Goal: Check status

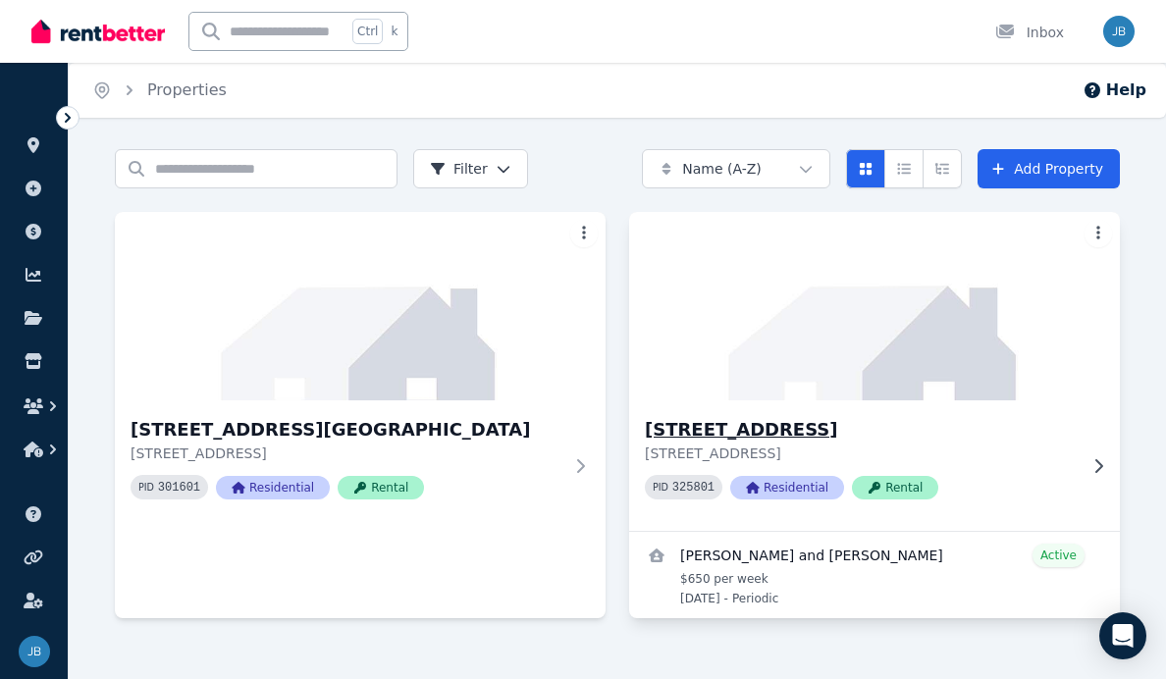
click at [779, 424] on h3 "[STREET_ADDRESS]" at bounding box center [861, 429] width 432 height 27
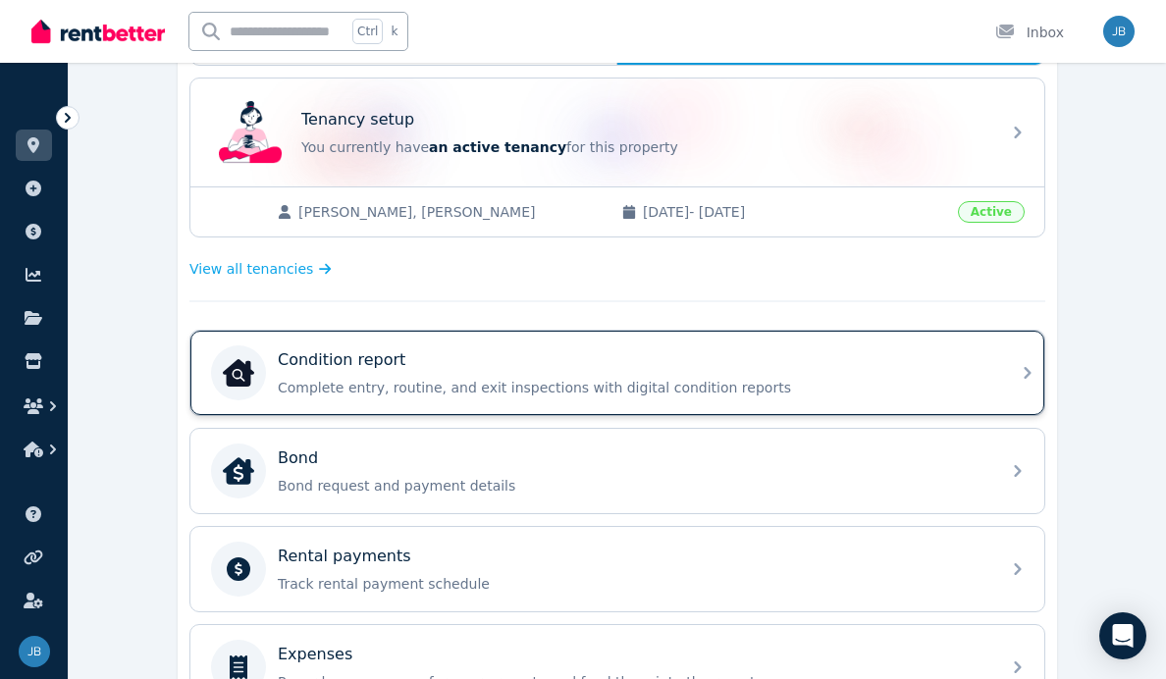
scroll to position [393, 0]
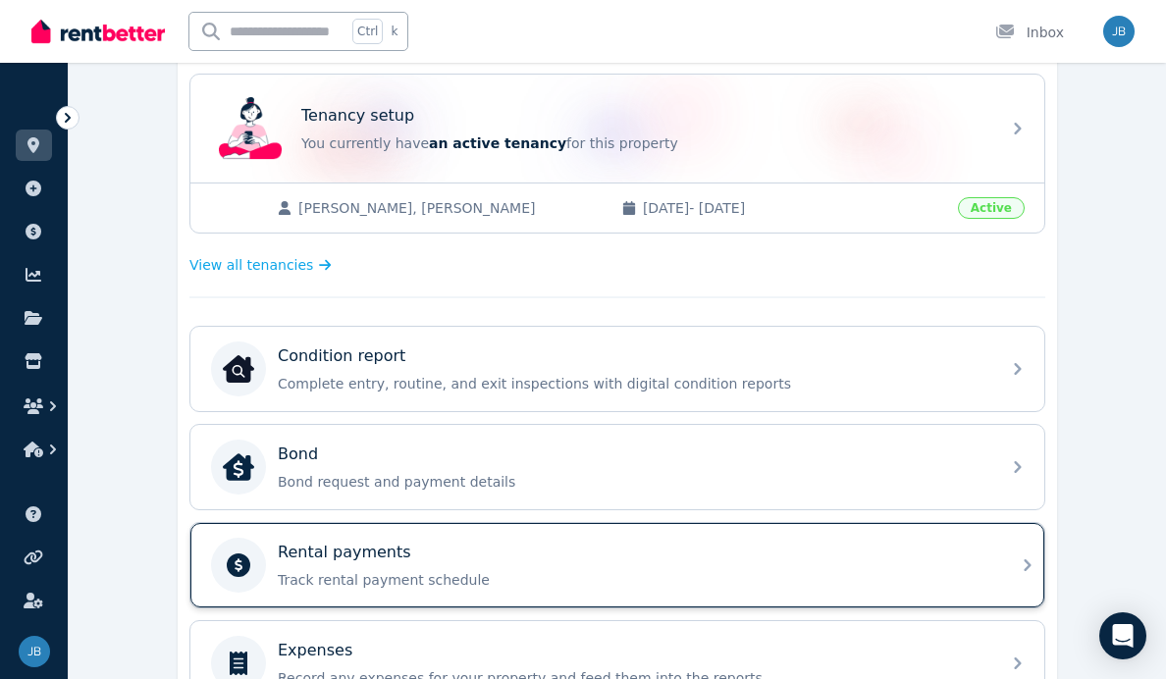
click at [435, 532] on div "Rental payments Track rental payment schedule" at bounding box center [617, 565] width 854 height 84
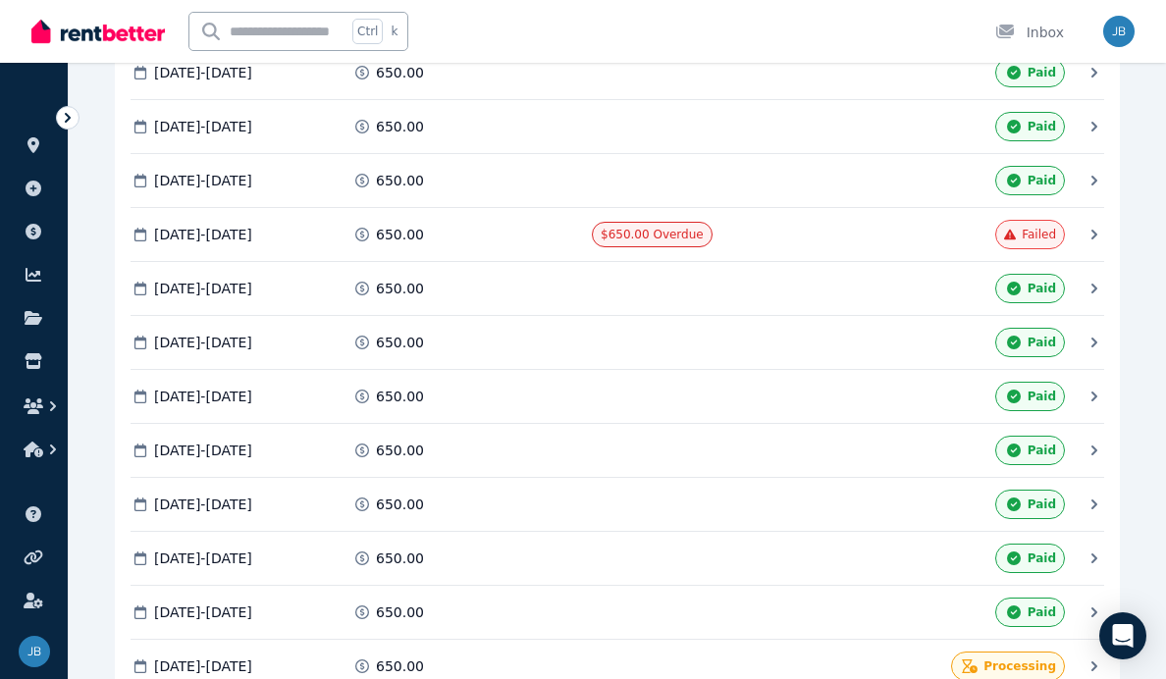
scroll to position [3595, 0]
